Goal: Check status: Check status

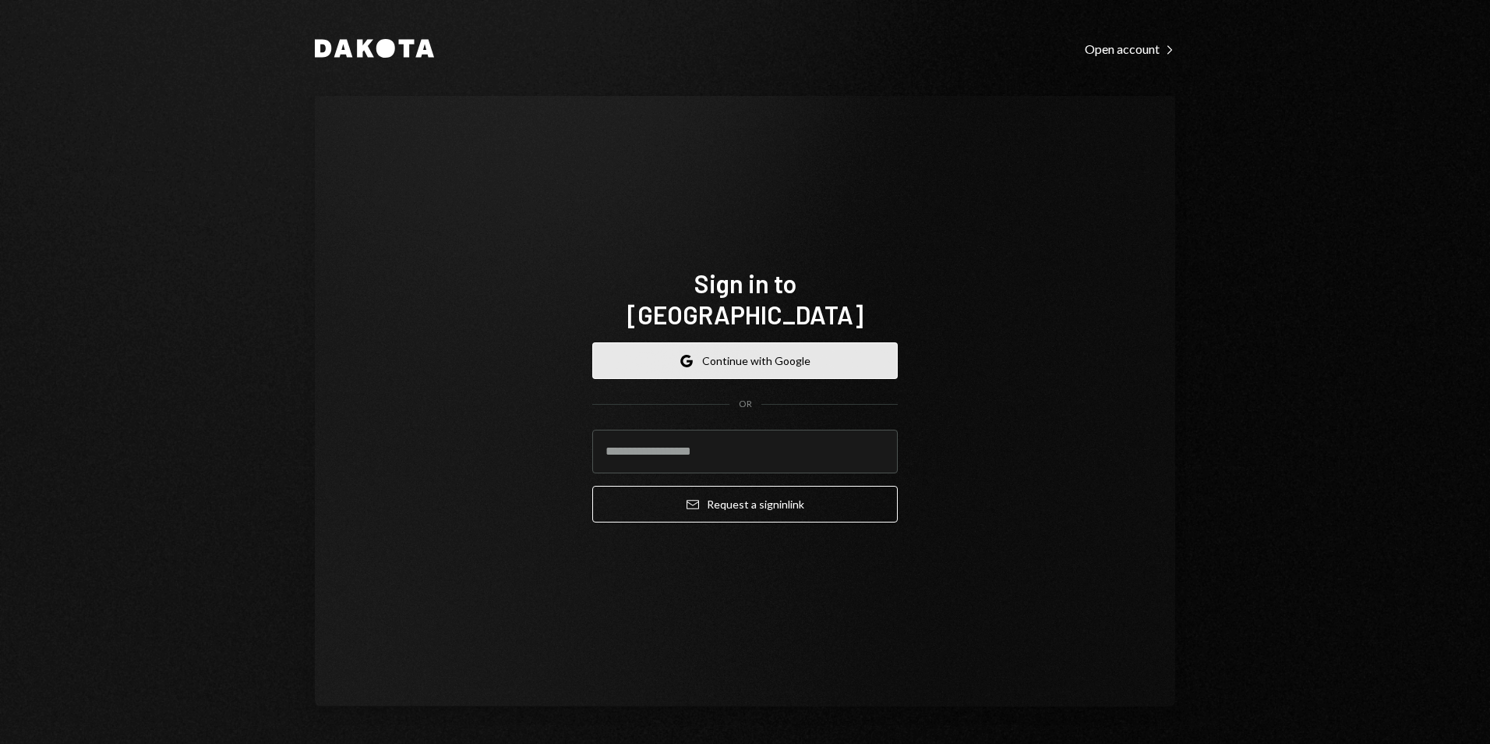
drag, startPoint x: 709, startPoint y: 338, endPoint x: 719, endPoint y: 362, distance: 26.2
click at [710, 342] on button "Google Continue with Google" at bounding box center [745, 360] width 306 height 37
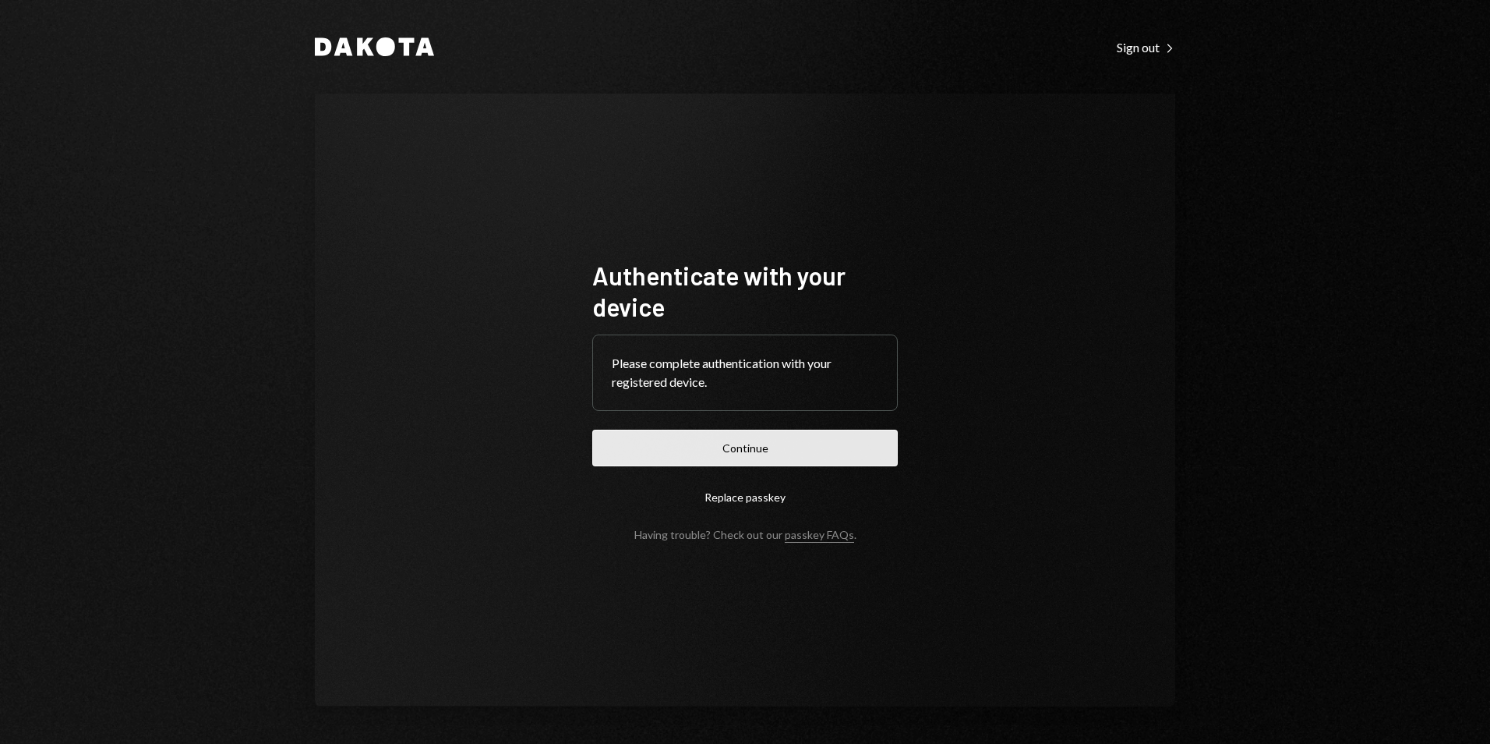
click at [744, 446] on button "Continue" at bounding box center [745, 447] width 306 height 37
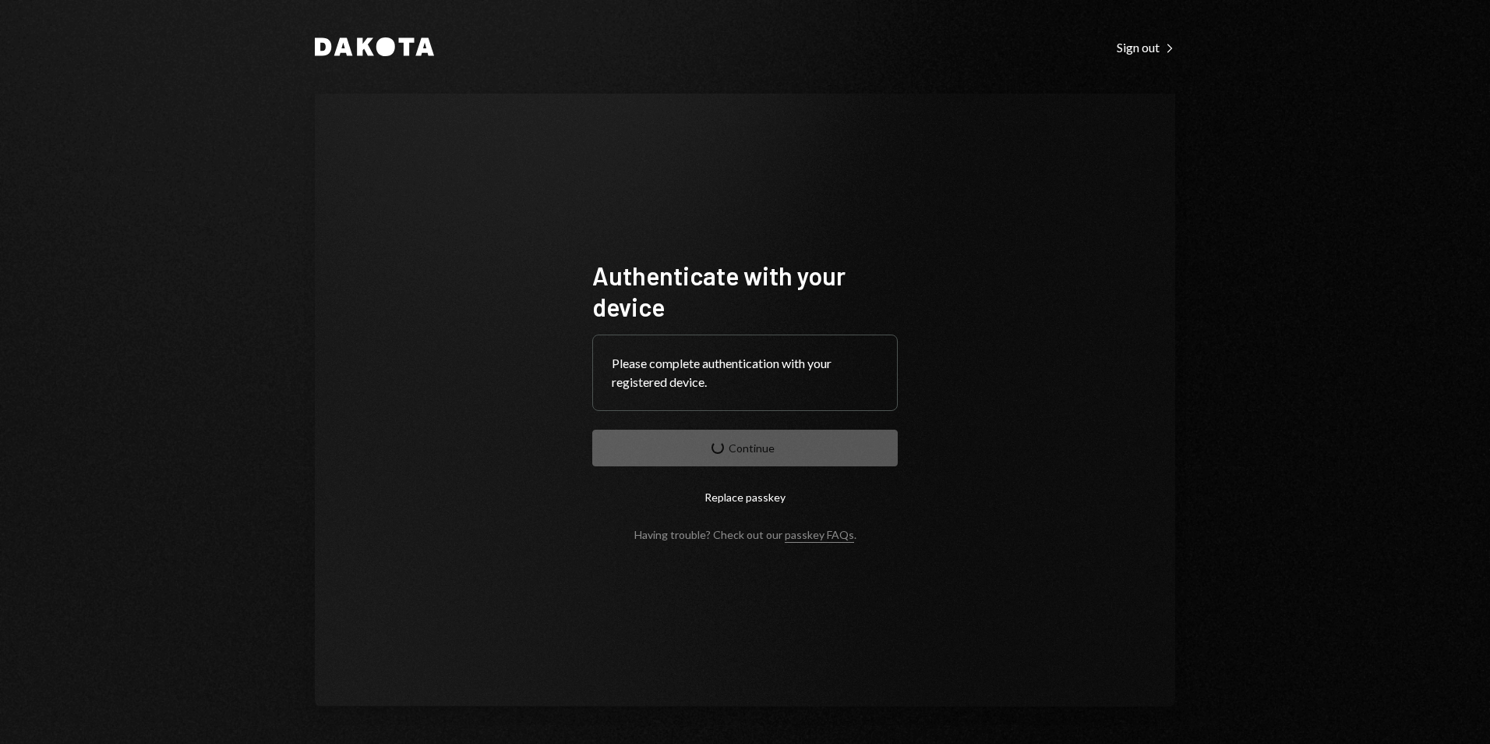
click at [828, 400] on div "Please complete authentication with your registered device." at bounding box center [745, 372] width 304 height 75
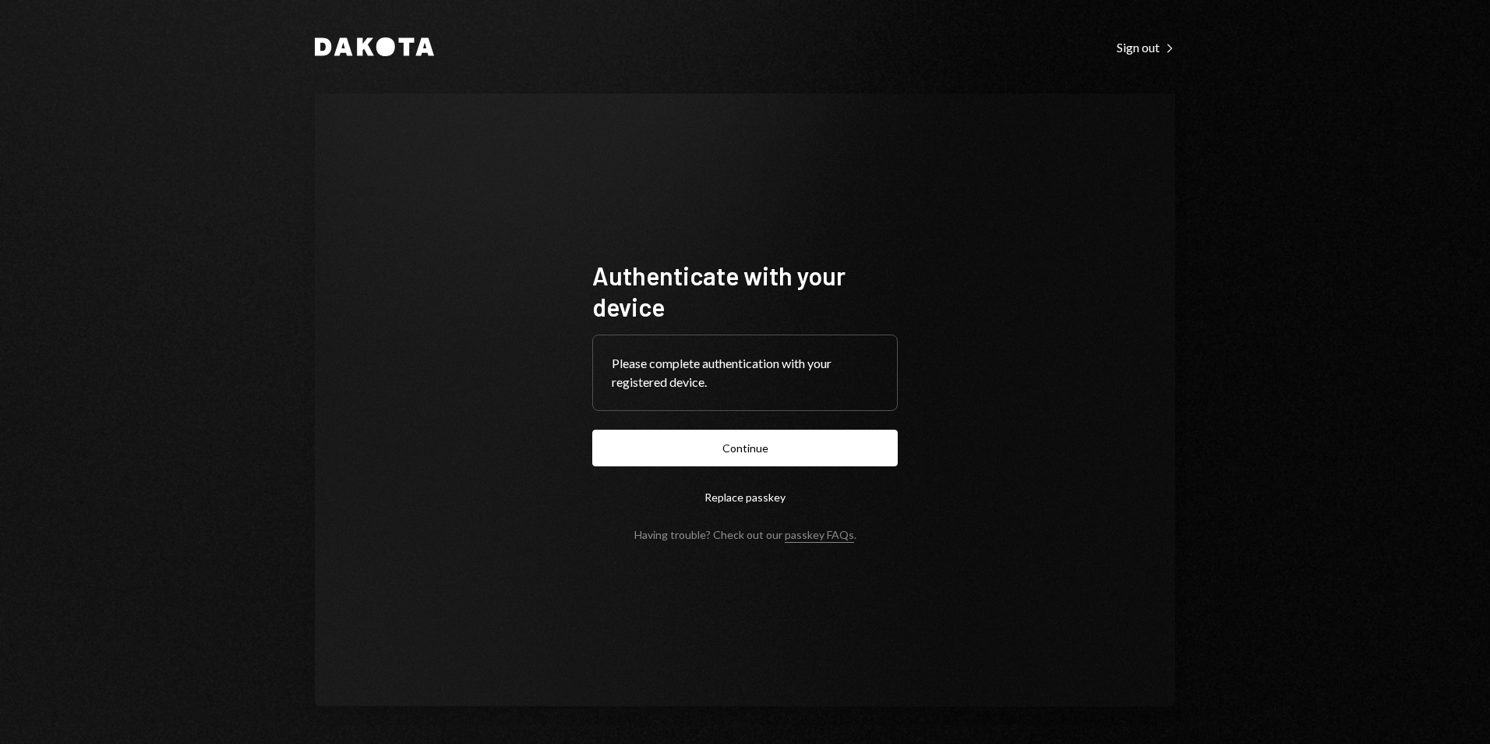
click at [740, 450] on button "Continue" at bounding box center [745, 447] width 306 height 37
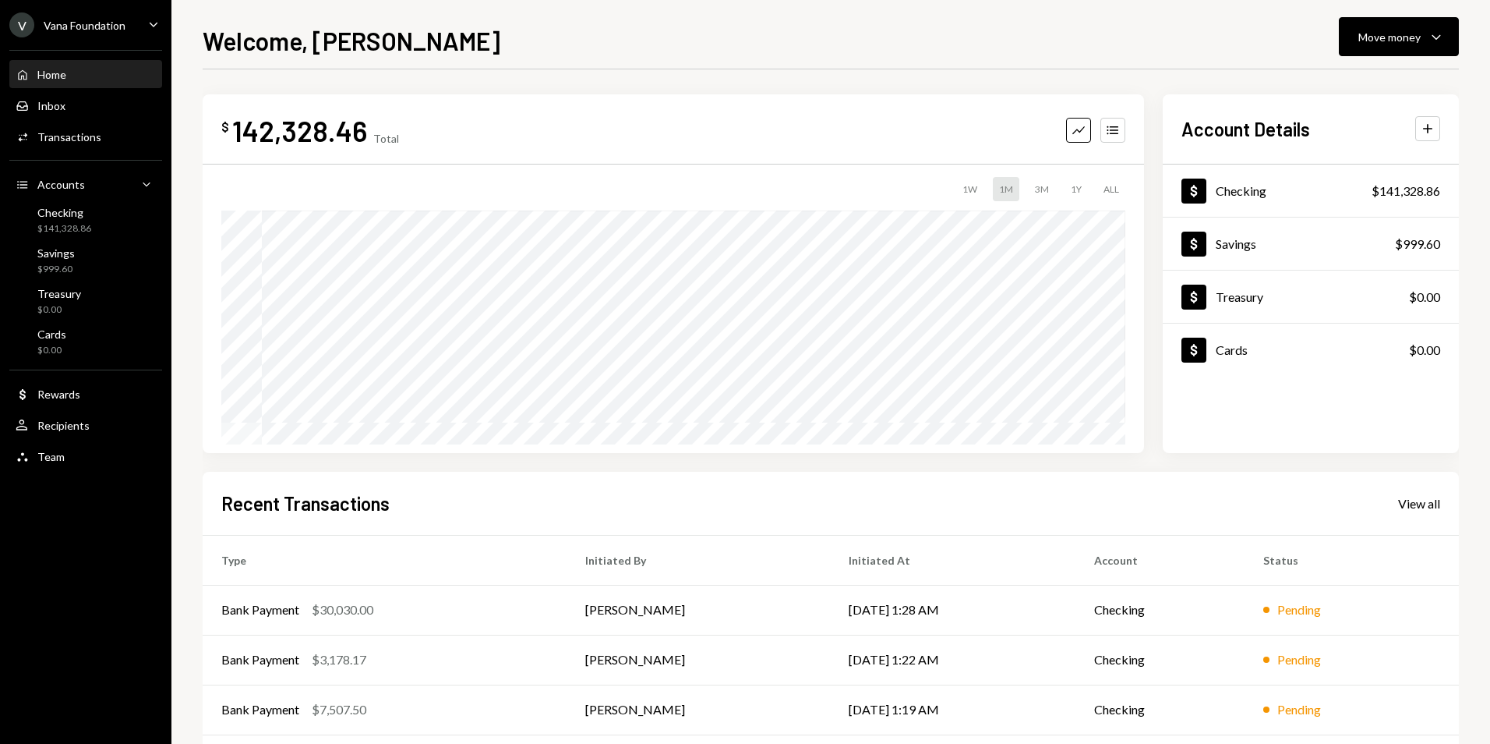
click at [102, 26] on div "Vana Foundation" at bounding box center [85, 25] width 82 height 13
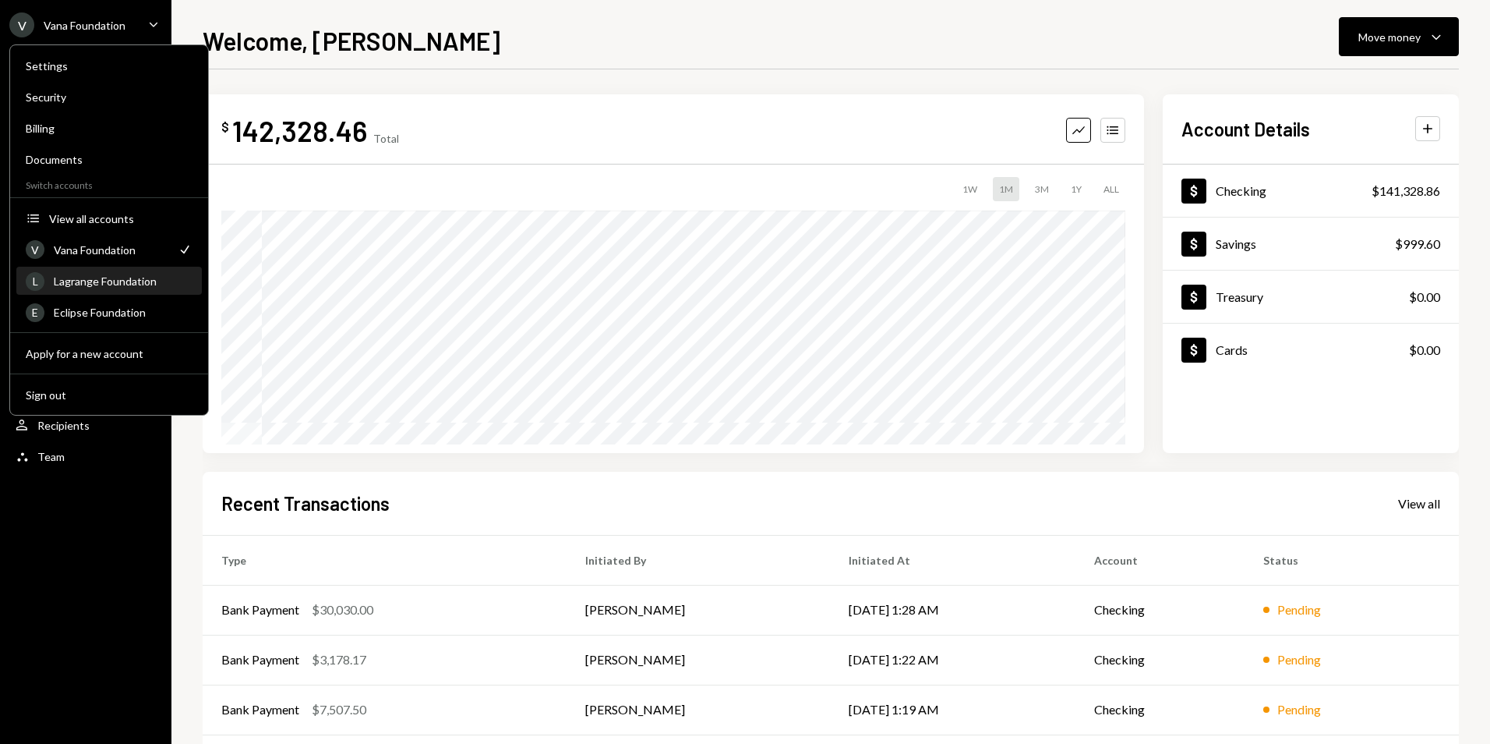
click at [127, 281] on div "Lagrange Foundation" at bounding box center [123, 280] width 139 height 13
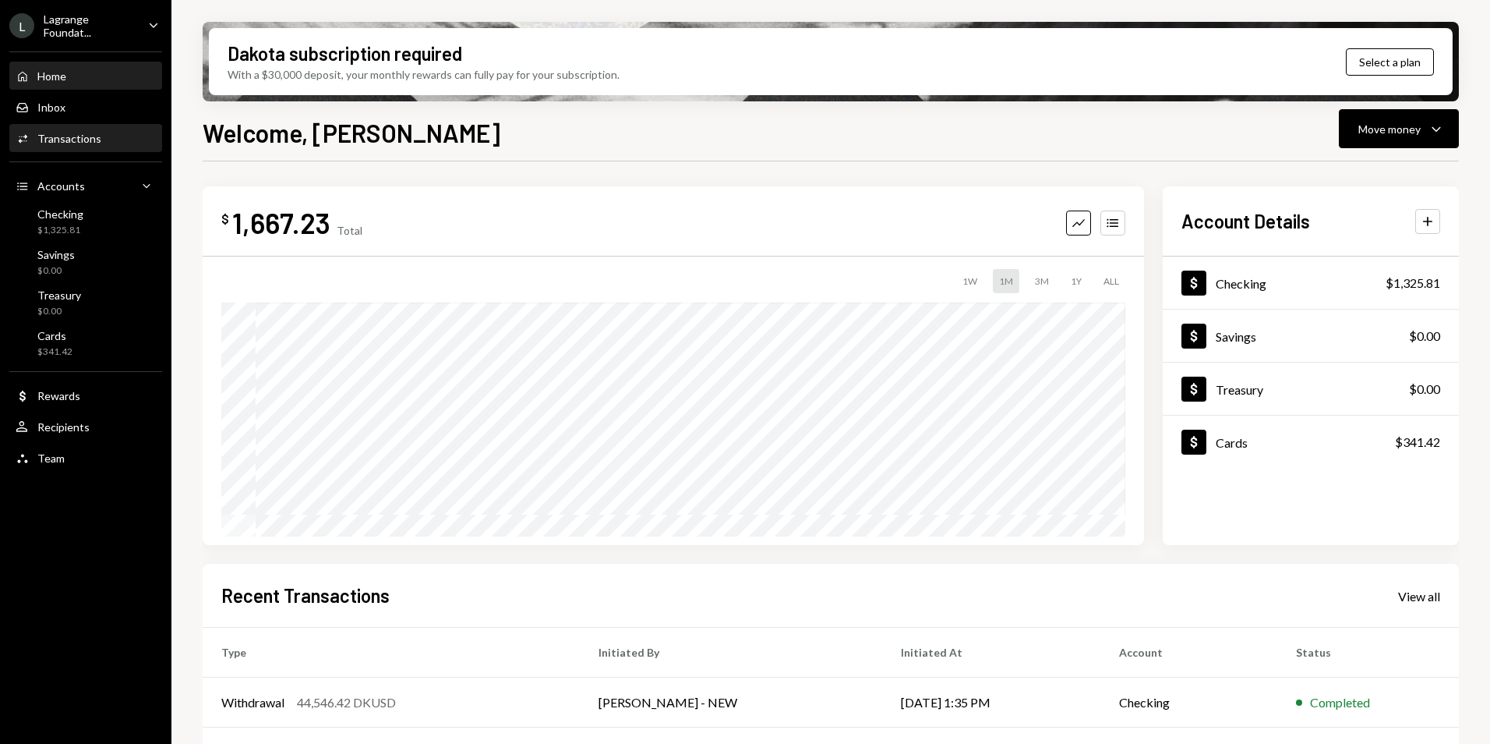
click at [83, 143] on div "Transactions" at bounding box center [69, 138] width 64 height 13
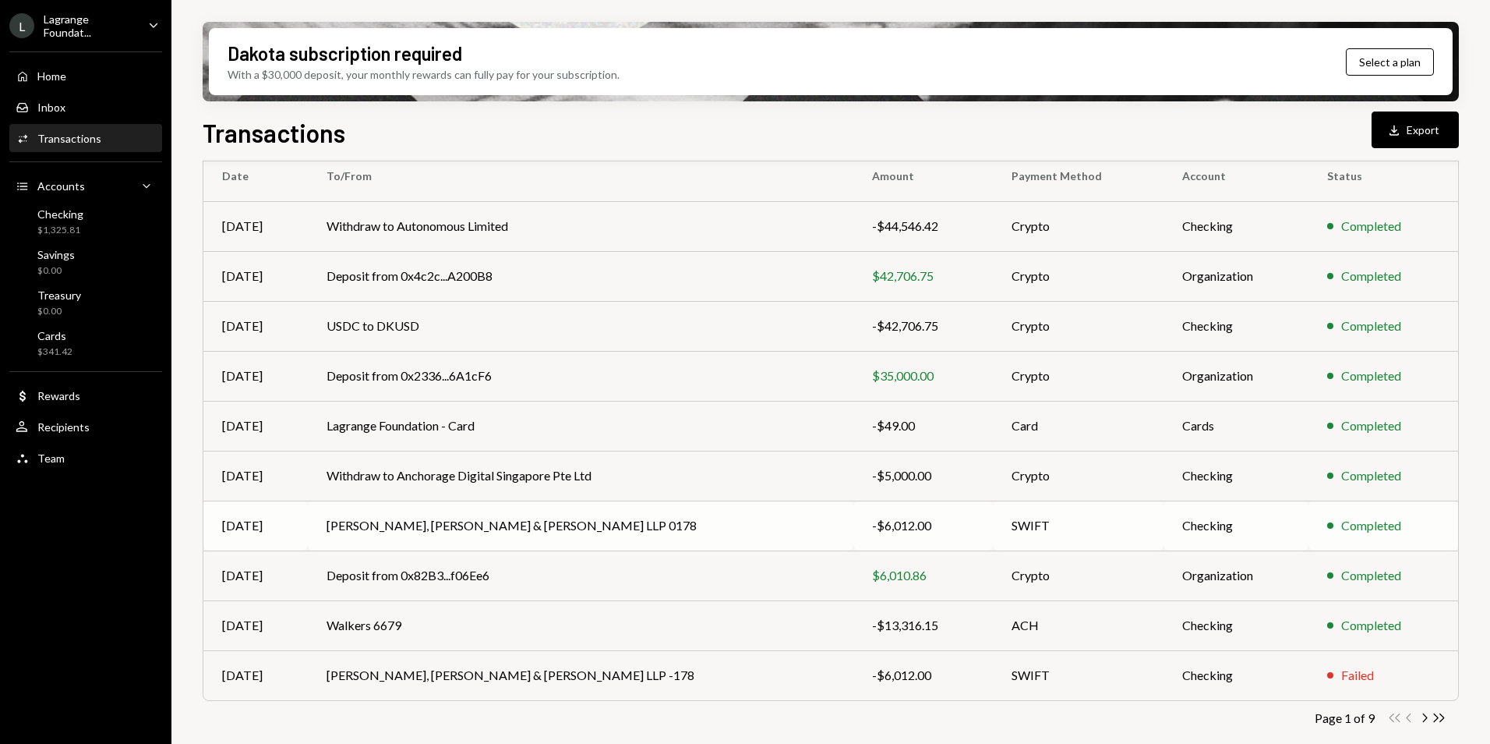
scroll to position [144, 0]
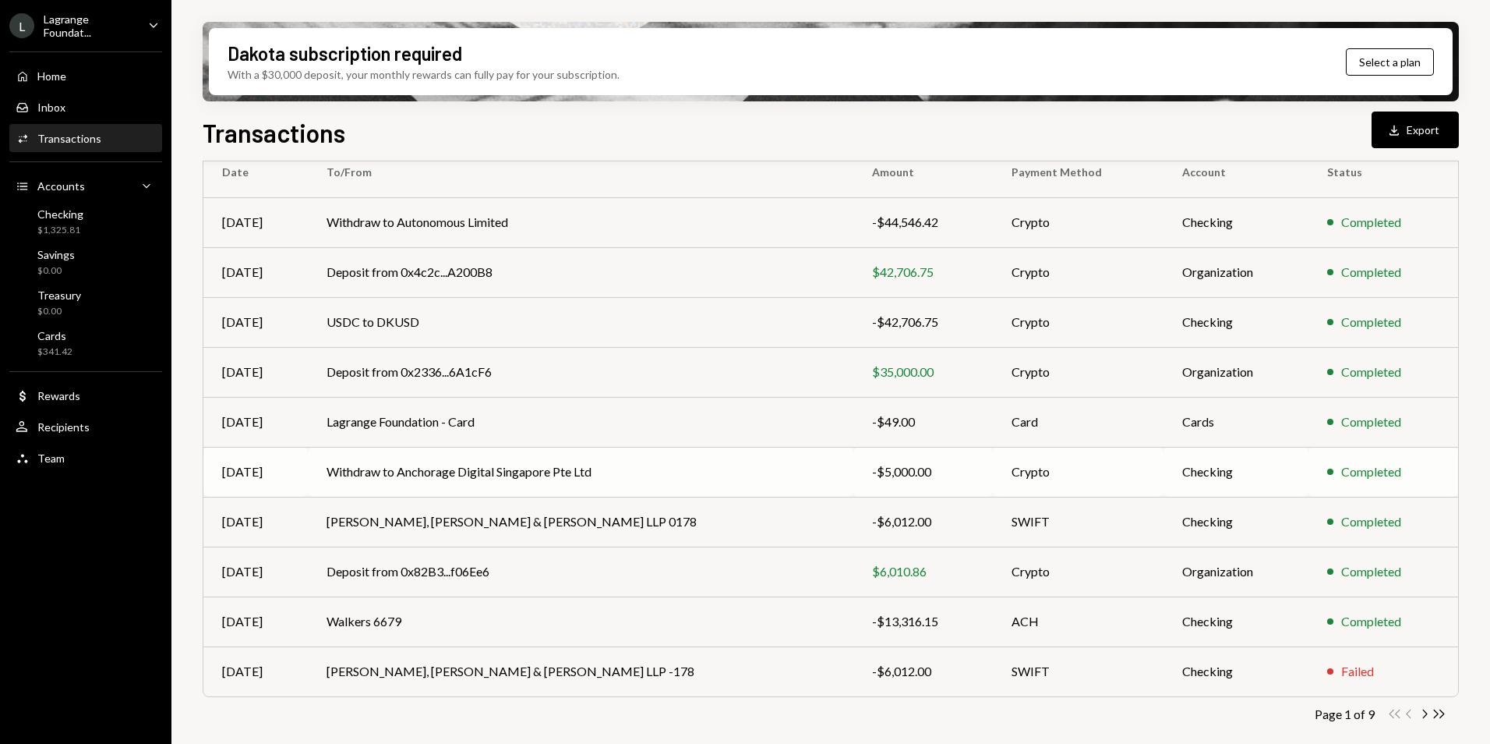
click at [726, 468] on td "Withdraw to Anchorage Digital Singapore Pte Ltd" at bounding box center [581, 472] width 546 height 50
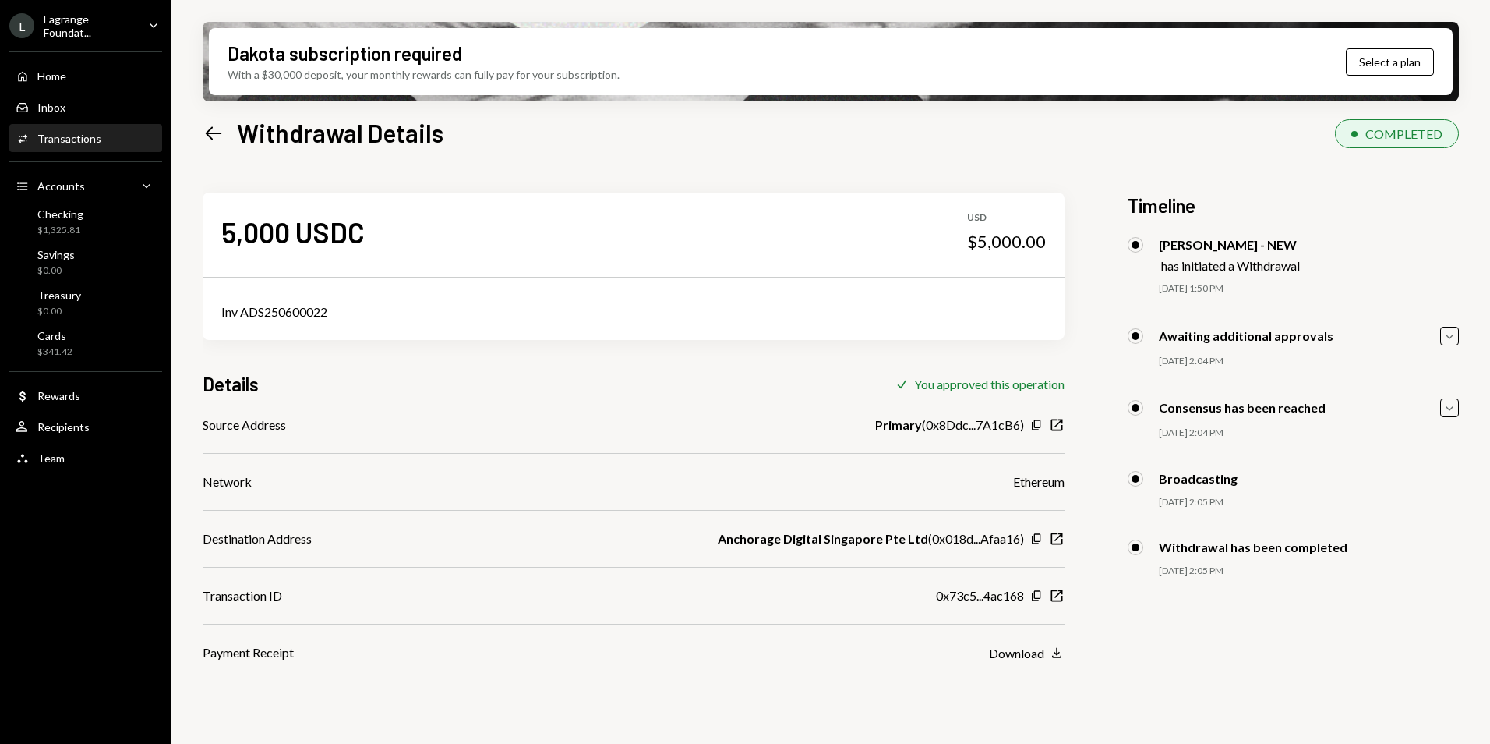
click at [292, 308] on div "Inv ADS250600022" at bounding box center [633, 311] width 825 height 19
click at [292, 307] on div "Inv ADS250600022" at bounding box center [633, 311] width 825 height 19
click at [911, 136] on div "Left Arrow Withdrawal Details COMPLETED" at bounding box center [831, 131] width 1257 height 34
click at [1060, 592] on icon "button" at bounding box center [1058, 596] width 12 height 12
